Goal: Entertainment & Leisure: Consume media (video, audio)

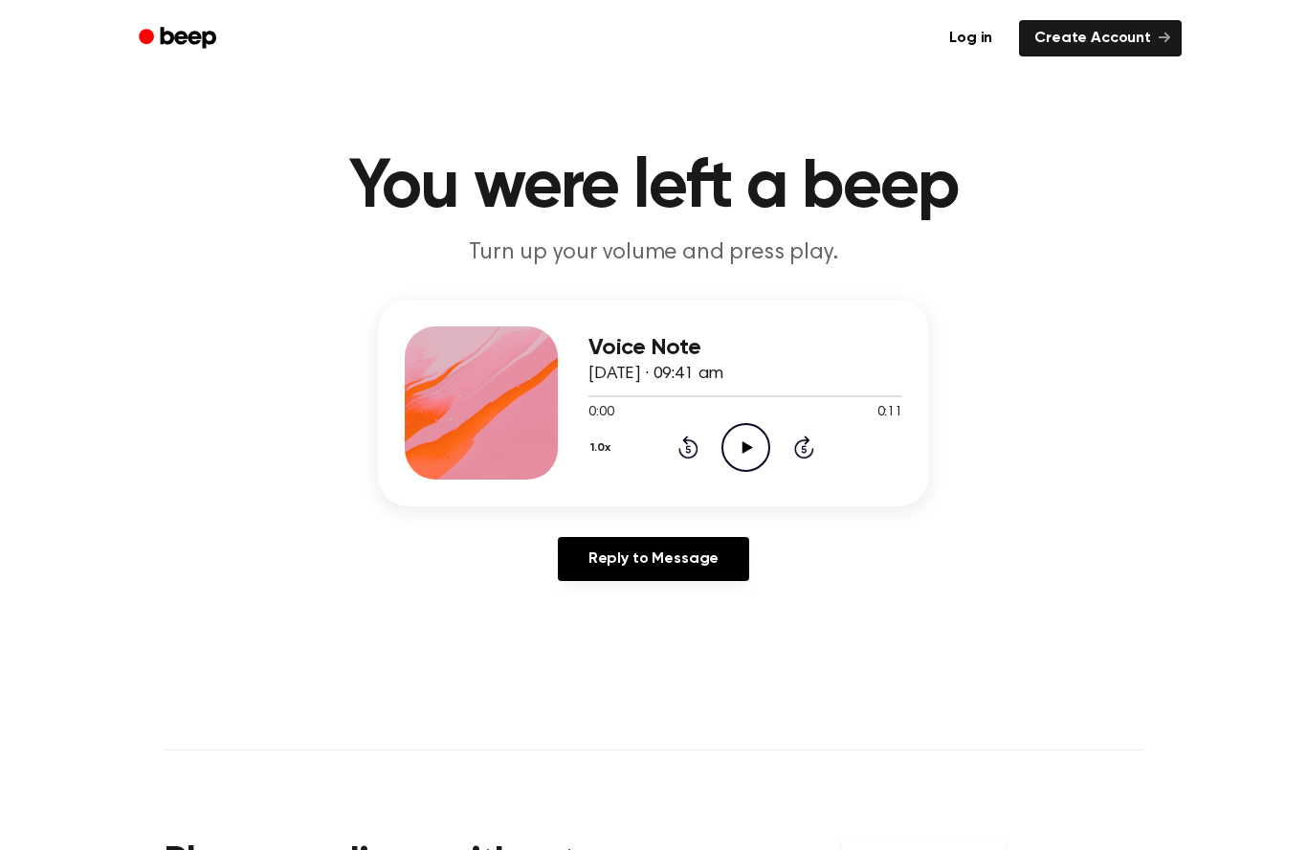
click at [745, 453] on icon "Play Audio" at bounding box center [746, 447] width 49 height 49
click at [757, 462] on icon "Play Audio" at bounding box center [746, 447] width 49 height 49
click at [747, 459] on icon "Play Audio" at bounding box center [746, 447] width 49 height 49
click at [752, 455] on icon "Play Audio" at bounding box center [746, 447] width 49 height 49
click at [752, 450] on icon "Play Audio" at bounding box center [746, 447] width 49 height 49
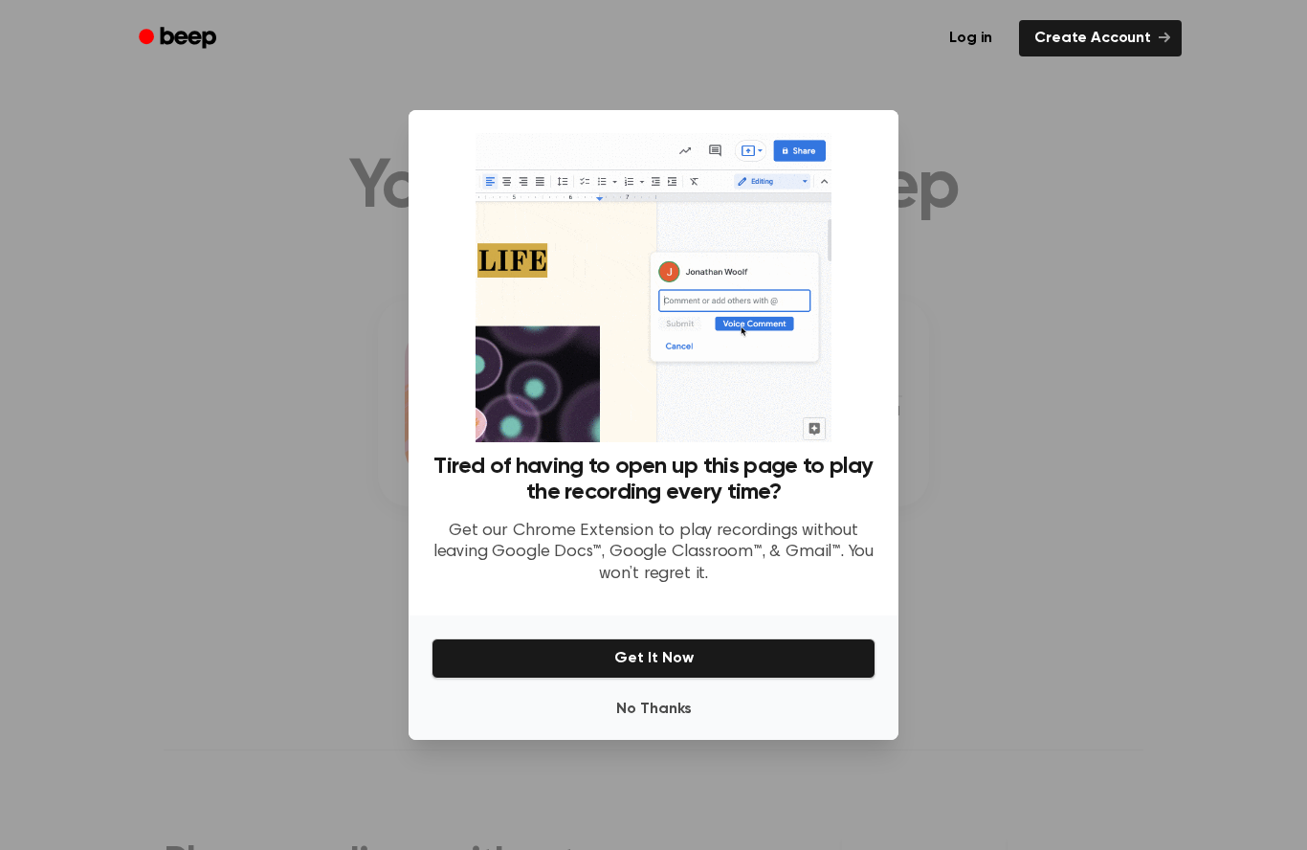
click at [92, 559] on div at bounding box center [653, 425] width 1307 height 850
click at [1042, 190] on div at bounding box center [653, 425] width 1307 height 850
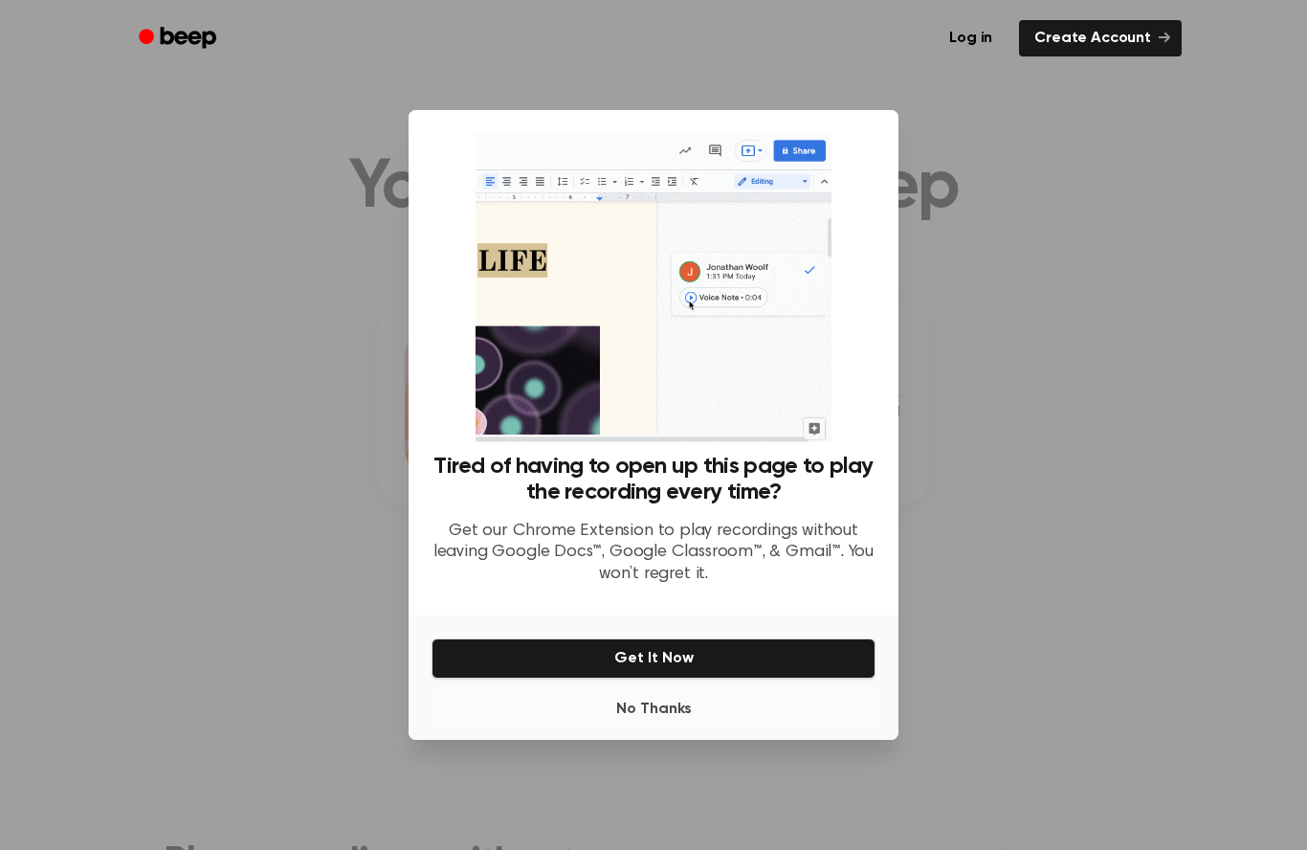
click at [626, 728] on button "No Thanks" at bounding box center [654, 709] width 444 height 38
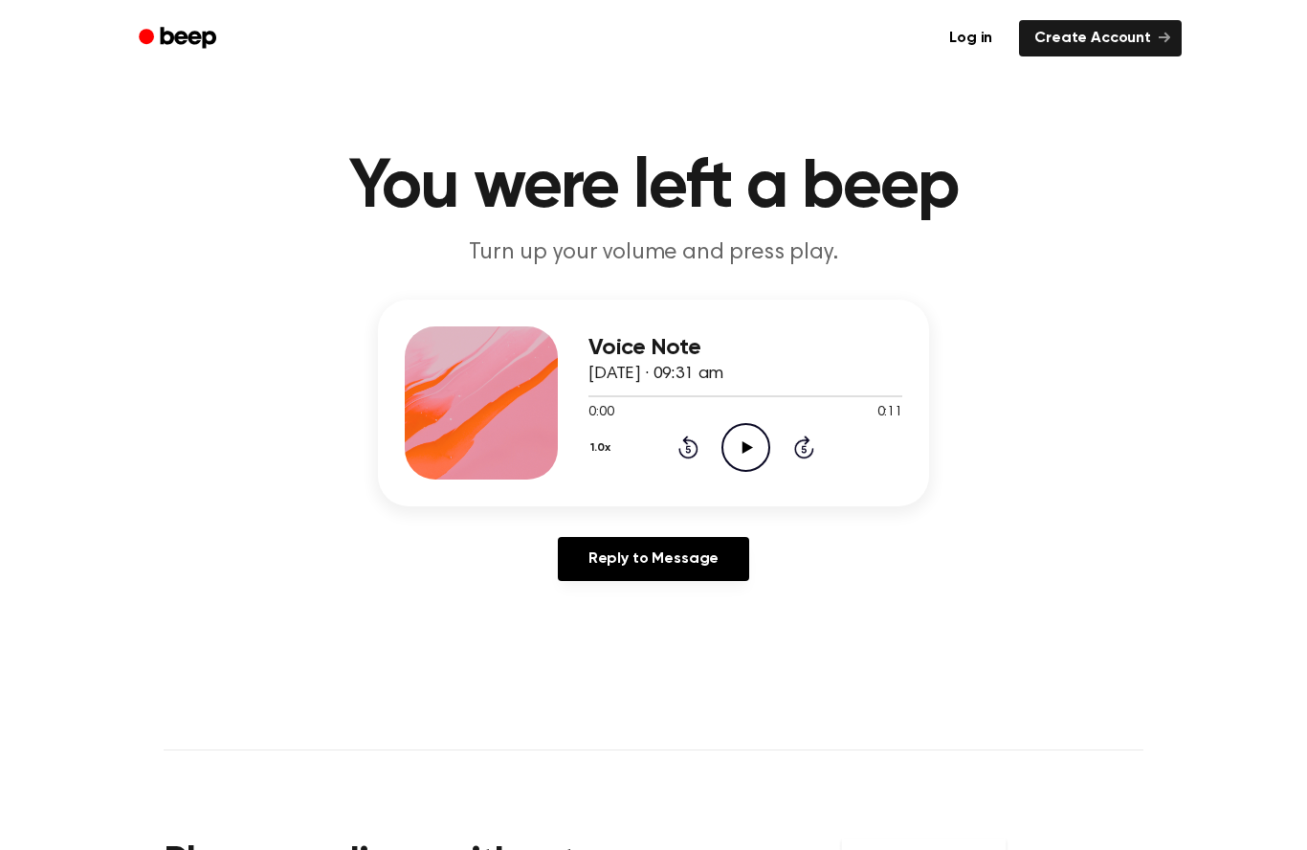
click at [744, 449] on icon at bounding box center [747, 447] width 11 height 12
